Goal: Information Seeking & Learning: Check status

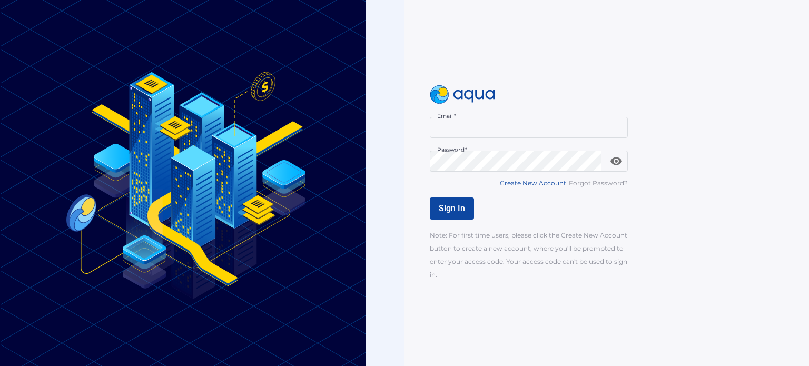
type input "**********"
click at [455, 206] on span "Sign In" at bounding box center [452, 208] width 26 height 10
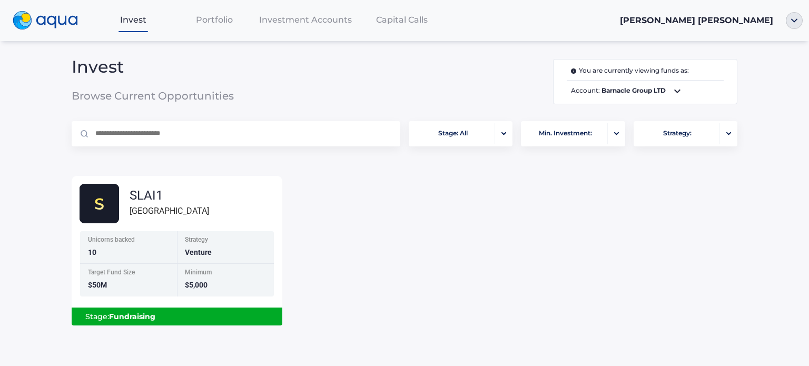
click at [551, 219] on div "SLAI1 Sunshine Lake Unicorns backed 10 Strategy Venture Target Fund Size $50M M…" at bounding box center [404, 244] width 683 height 162
click at [393, 22] on span "Capital Calls" at bounding box center [402, 20] width 52 height 10
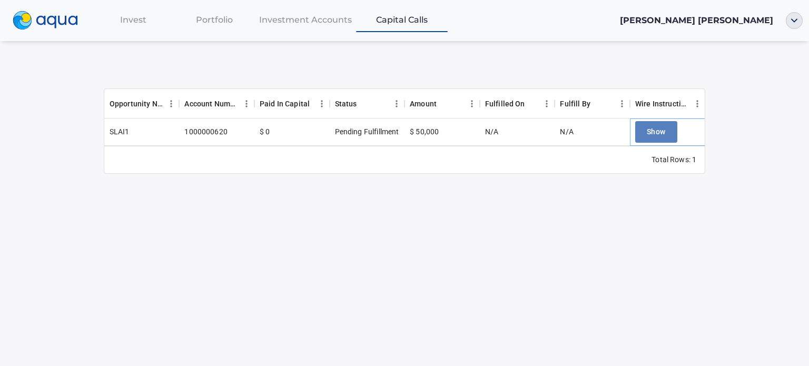
click at [658, 129] on span "Show" at bounding box center [656, 131] width 19 height 13
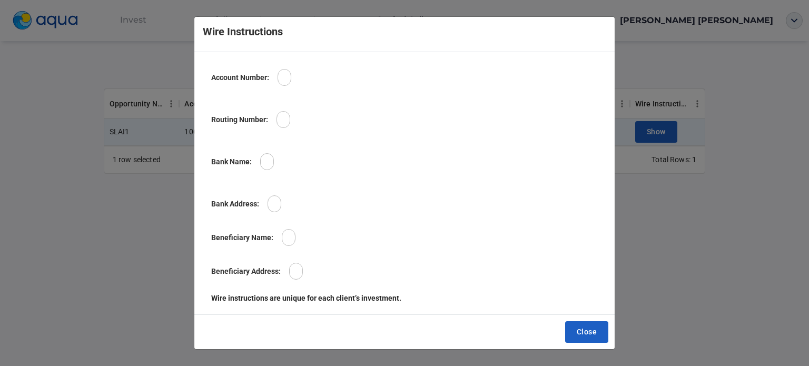
click at [710, 247] on div "Wire Instructions Account Number: Routing Number: Bank Name: Bank Address: Bene…" at bounding box center [404, 183] width 809 height 366
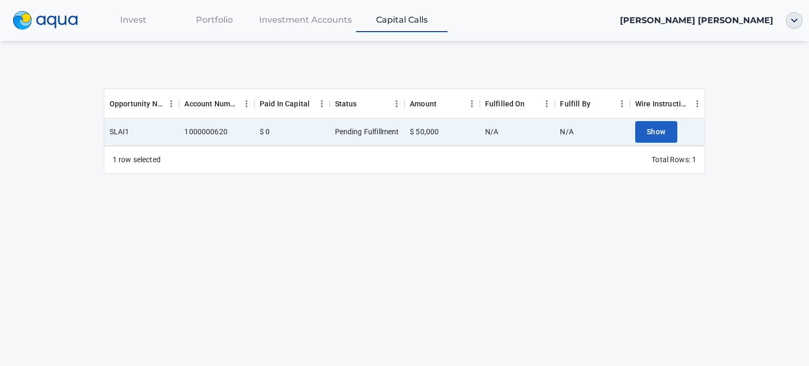
click at [318, 20] on span "Investment Accounts" at bounding box center [305, 20] width 93 height 10
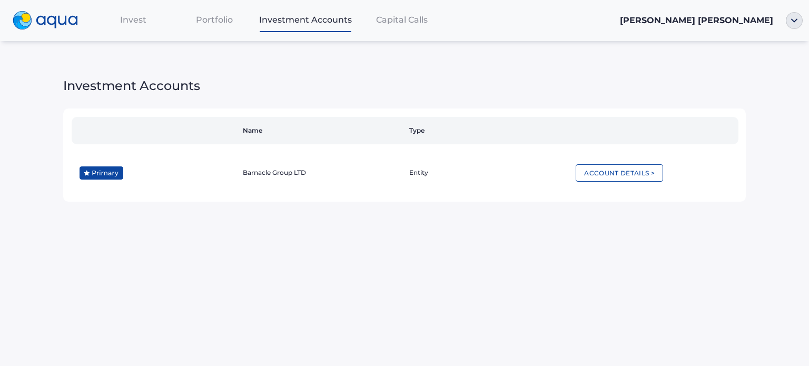
click at [207, 20] on span "Portfolio" at bounding box center [214, 20] width 37 height 10
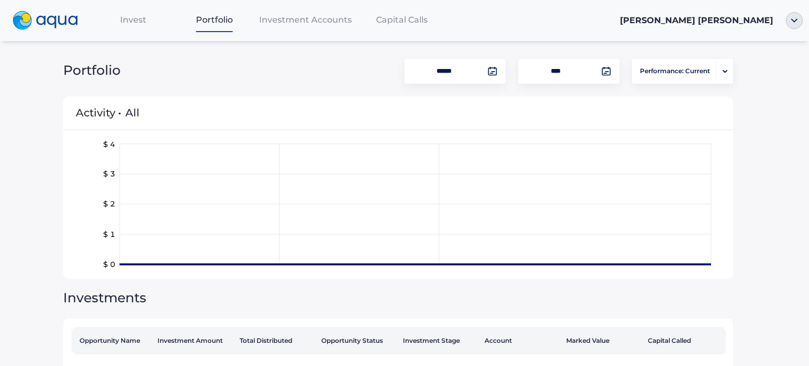
click at [135, 22] on span "Invest" at bounding box center [133, 20] width 26 height 10
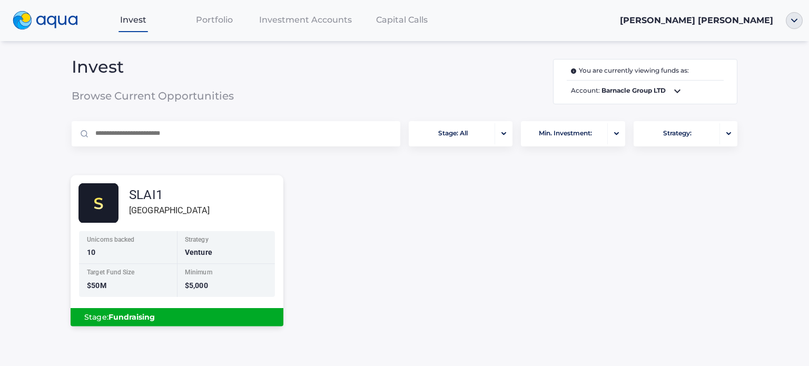
click at [212, 204] on div "SLAI1 [GEOGRAPHIC_DATA]" at bounding box center [181, 203] width 205 height 40
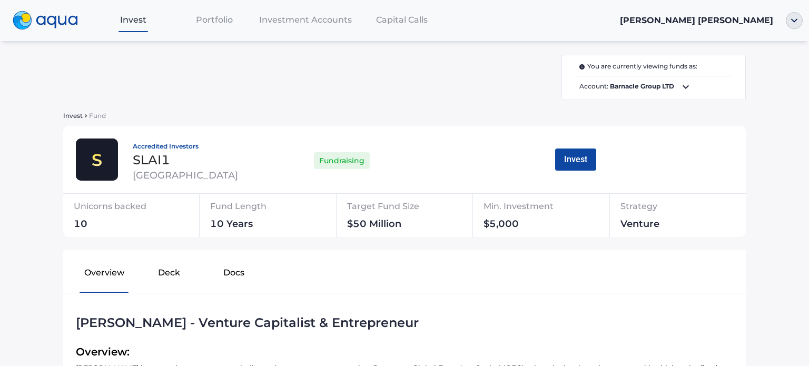
click at [403, 23] on span "Capital Calls" at bounding box center [402, 20] width 52 height 10
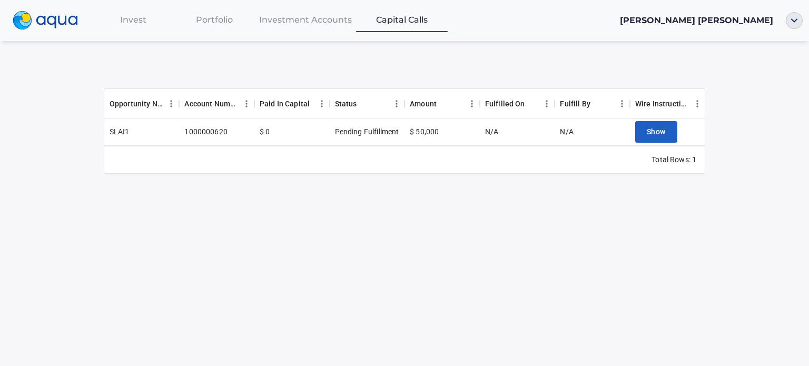
click at [159, 250] on div "Invest Portfolio Investment Accounts Capital Calls [PERSON_NAME] [PERSON_NAME] …" at bounding box center [404, 183] width 809 height 366
click at [271, 80] on div "Opportunity Name Account Number Paid In Capital Status Amount Fulfilled On Fulf…" at bounding box center [405, 112] width 602 height 149
